Goal: Task Accomplishment & Management: Complete application form

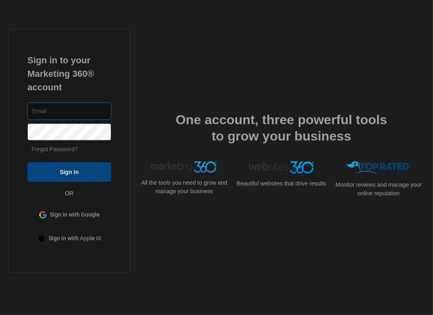
type input "[EMAIL_ADDRESS][DOMAIN_NAME]"
click at [64, 166] on input "Sign In" at bounding box center [69, 172] width 84 height 20
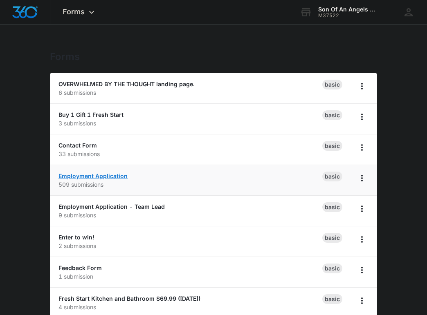
click at [93, 172] on link "Employment Application" at bounding box center [92, 175] width 69 height 7
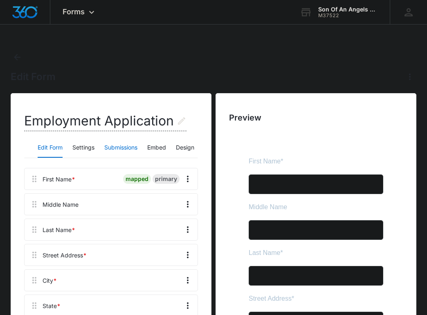
click at [118, 144] on button "Submissions" at bounding box center [120, 148] width 33 height 20
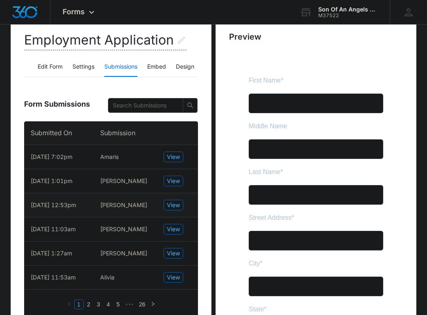
scroll to position [80, 0]
